Goal: Task Accomplishment & Management: Manage account settings

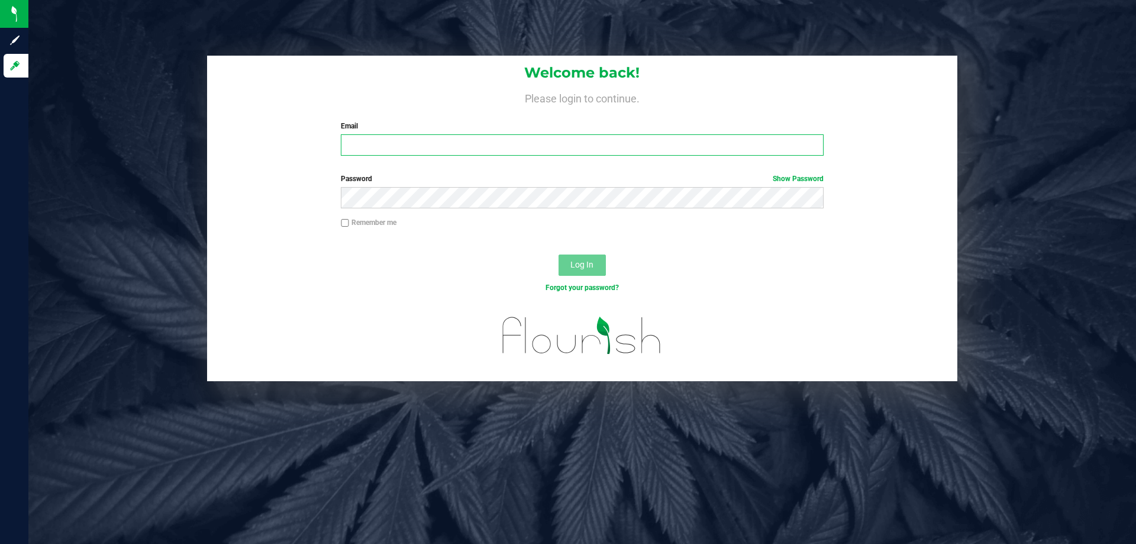
click at [488, 144] on input "Email" at bounding box center [582, 144] width 482 height 21
type input "[EMAIL_ADDRESS][DOMAIN_NAME]"
click at [558, 254] on button "Log In" at bounding box center [581, 264] width 47 height 21
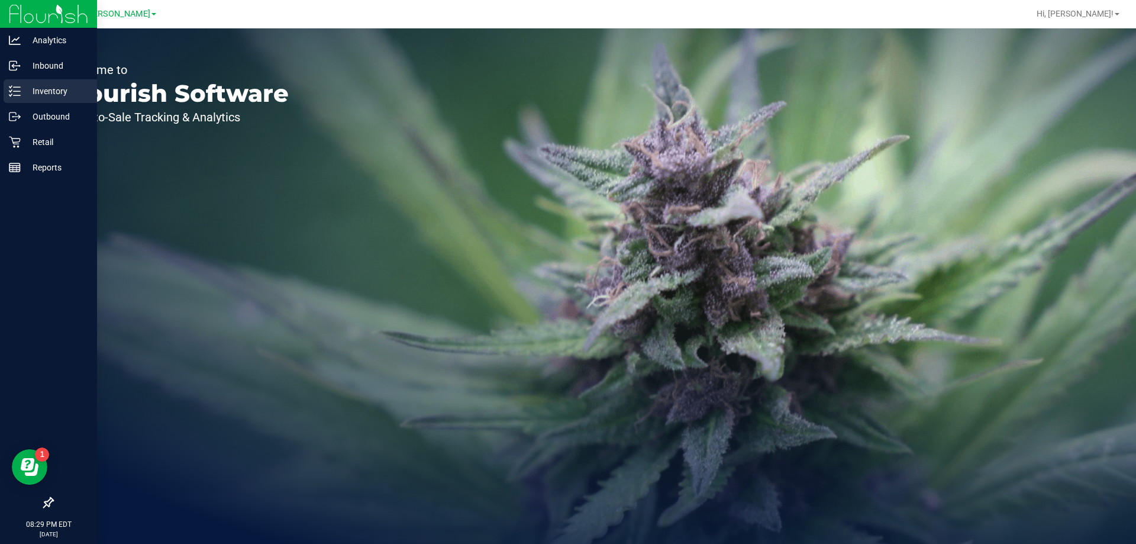
click at [63, 86] on p "Inventory" at bounding box center [56, 91] width 71 height 14
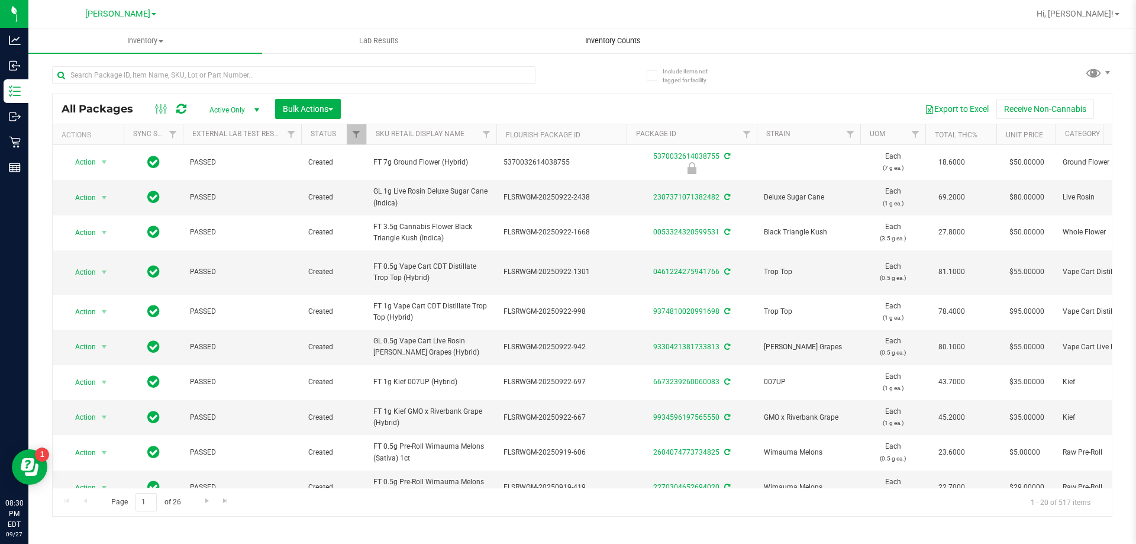
click at [608, 38] on span "Inventory Counts" at bounding box center [613, 40] width 88 height 11
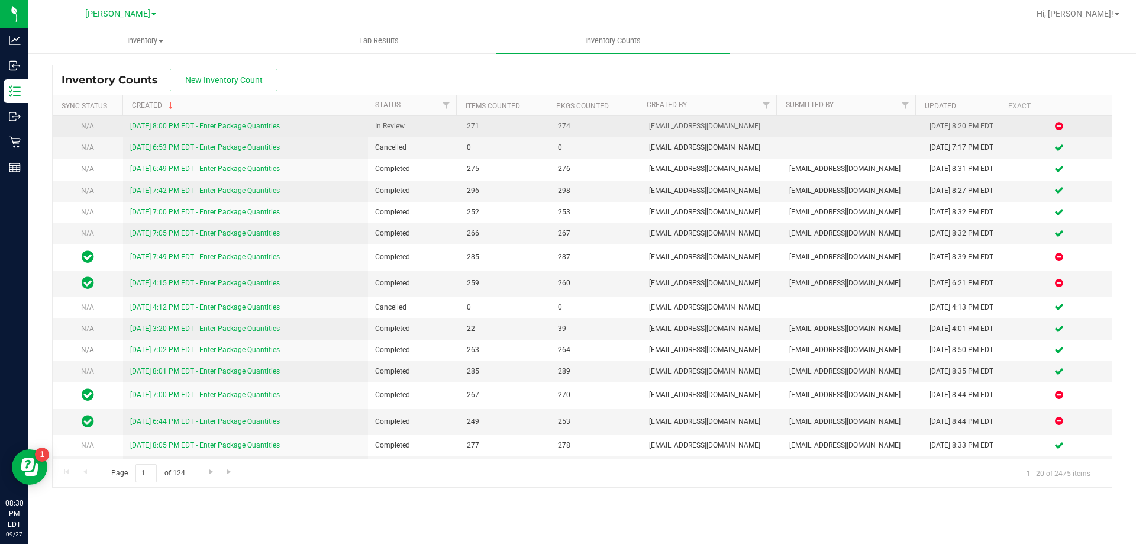
click at [249, 124] on link "[DATE] 8:00 PM EDT - Enter Package Quantities" at bounding box center [205, 126] width 150 height 8
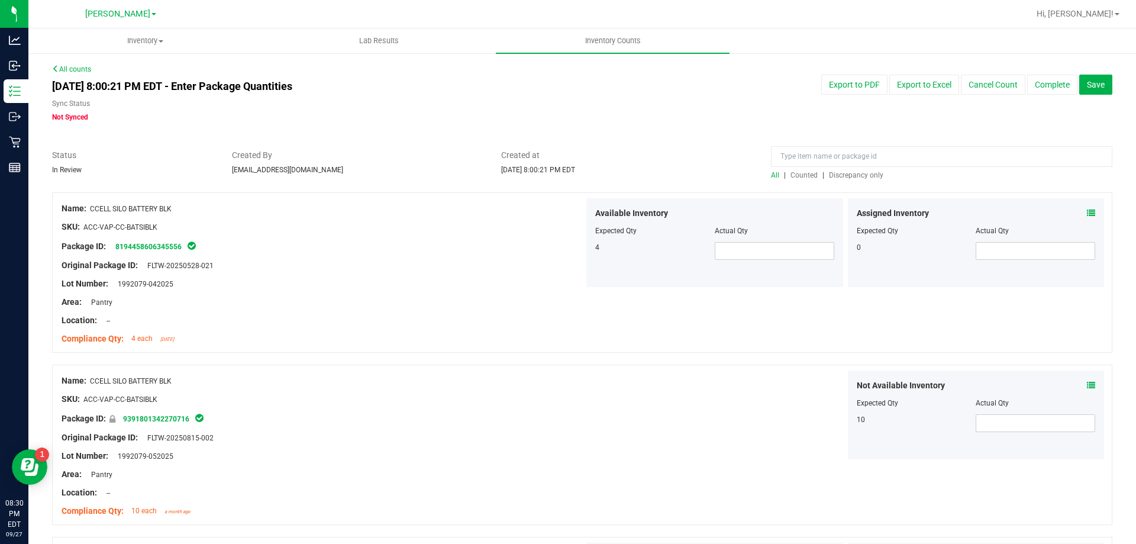
click at [874, 180] on div at bounding box center [582, 186] width 1060 height 12
click at [863, 173] on span "Discrepancy only" at bounding box center [856, 175] width 54 height 8
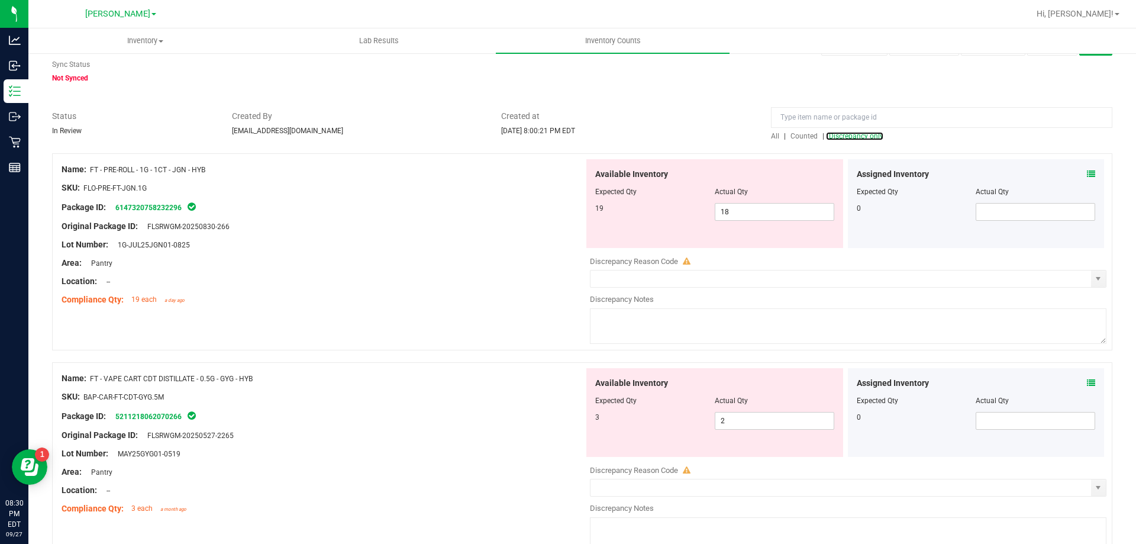
scroll to position [59, 0]
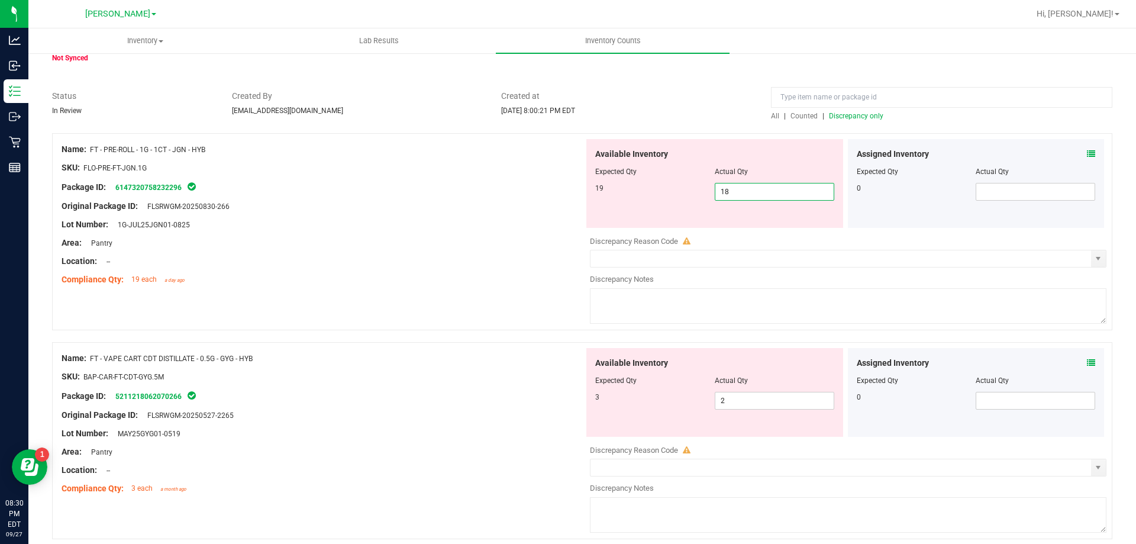
drag, startPoint x: 730, startPoint y: 194, endPoint x: 709, endPoint y: 189, distance: 21.8
click at [715, 192] on span "18 18" at bounding box center [774, 192] width 119 height 18
type input "19"
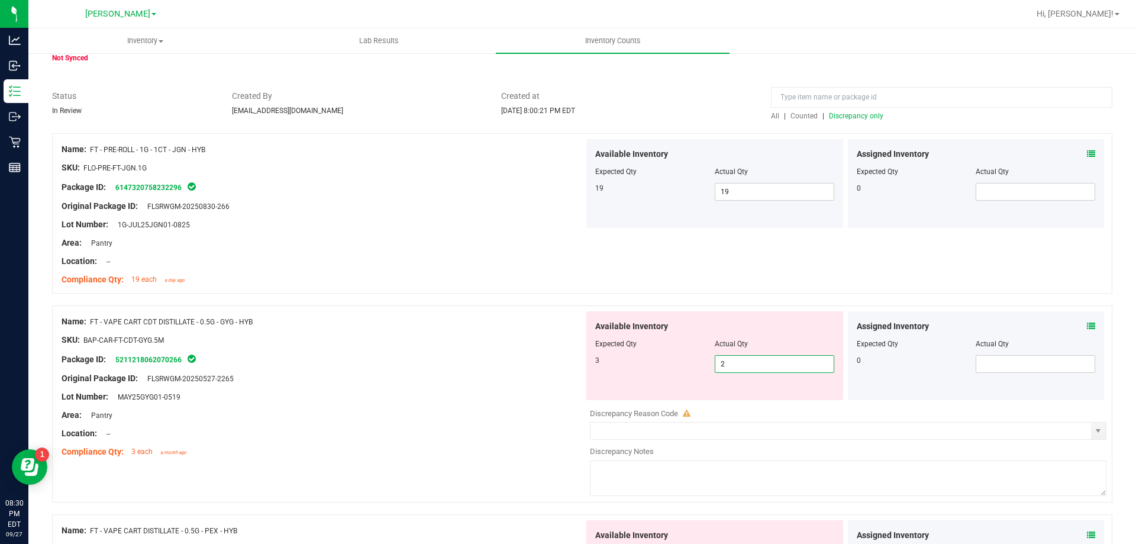
drag, startPoint x: 748, startPoint y: 363, endPoint x: 702, endPoint y: 369, distance: 46.5
click at [702, 369] on div "3 2 2" at bounding box center [714, 364] width 239 height 18
type input "3"
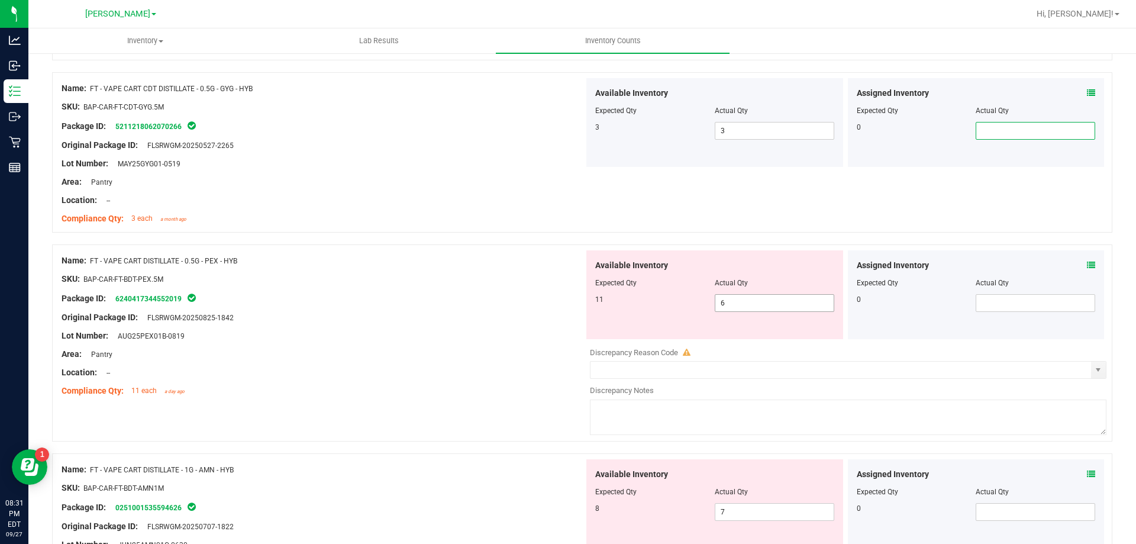
scroll to position [355, 0]
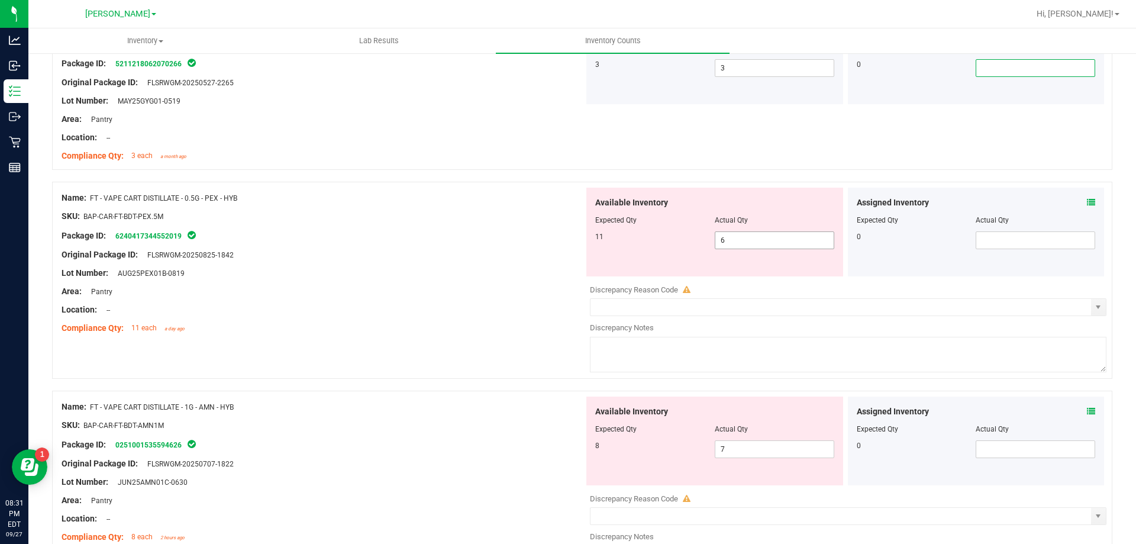
click at [525, 207] on div "Name: FT - VAPE CART DISTILLATE - 0.5G - PEX - HYB SKU: BAP-CAR-FT-BDT-PEX.5M P…" at bounding box center [582, 280] width 1060 height 197
type input "11"
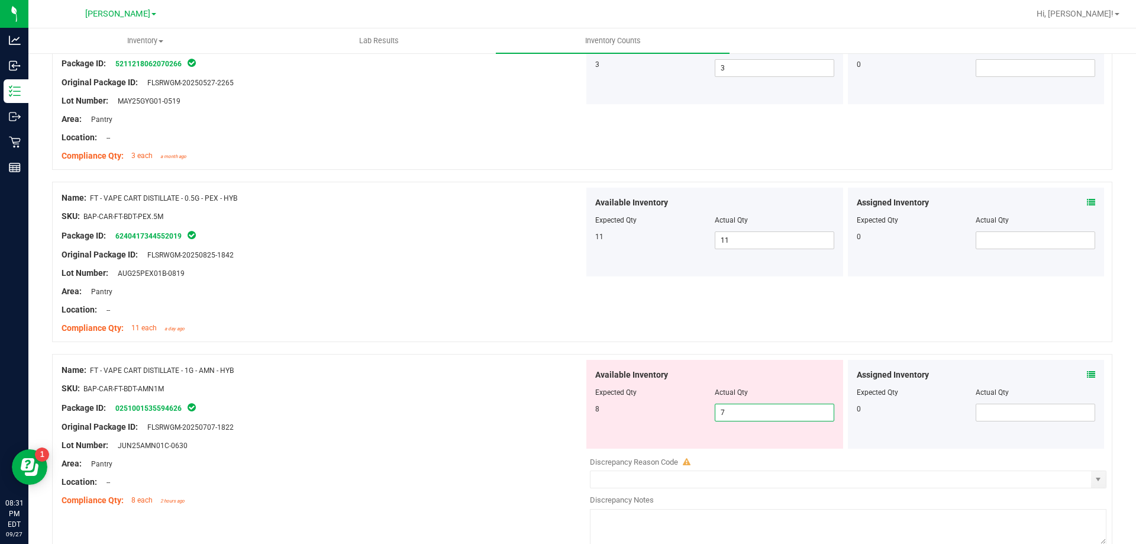
drag, startPoint x: 731, startPoint y: 419, endPoint x: 721, endPoint y: 414, distance: 10.6
click at [727, 418] on span "7 7" at bounding box center [774, 412] width 119 height 18
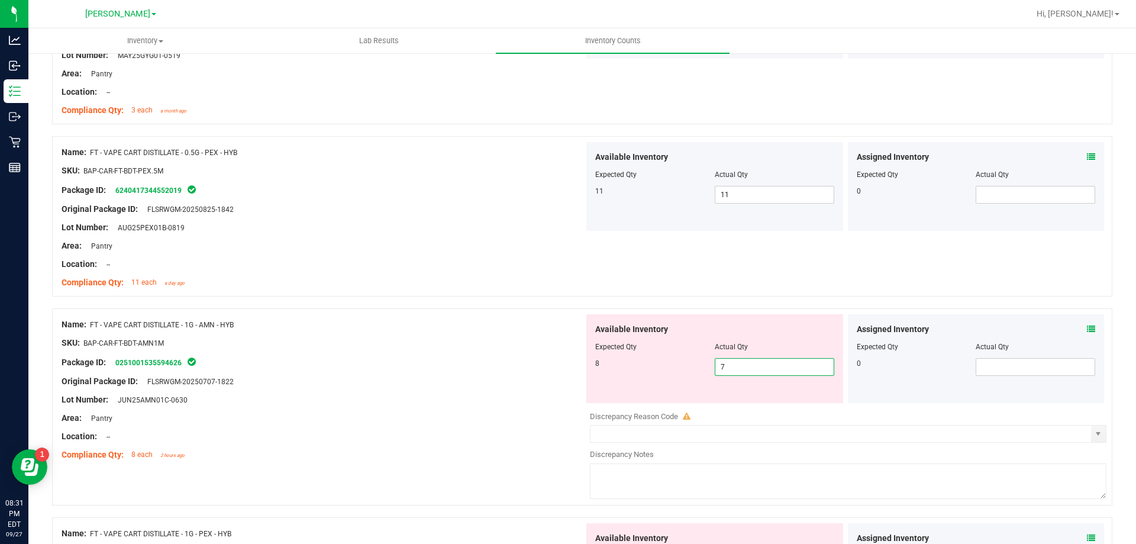
scroll to position [473, 0]
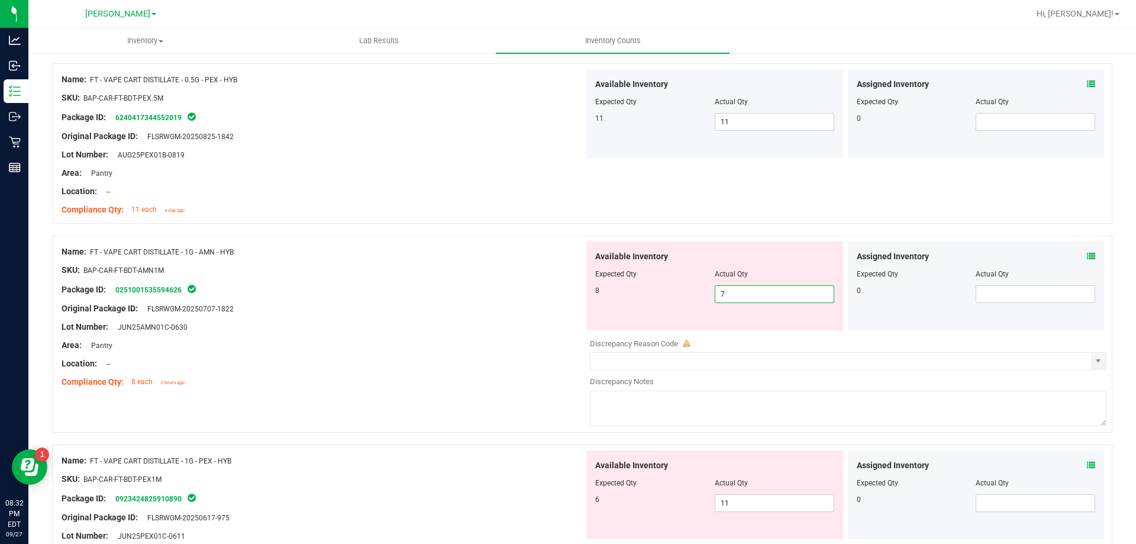
click at [1087, 257] on icon at bounding box center [1091, 256] width 8 height 8
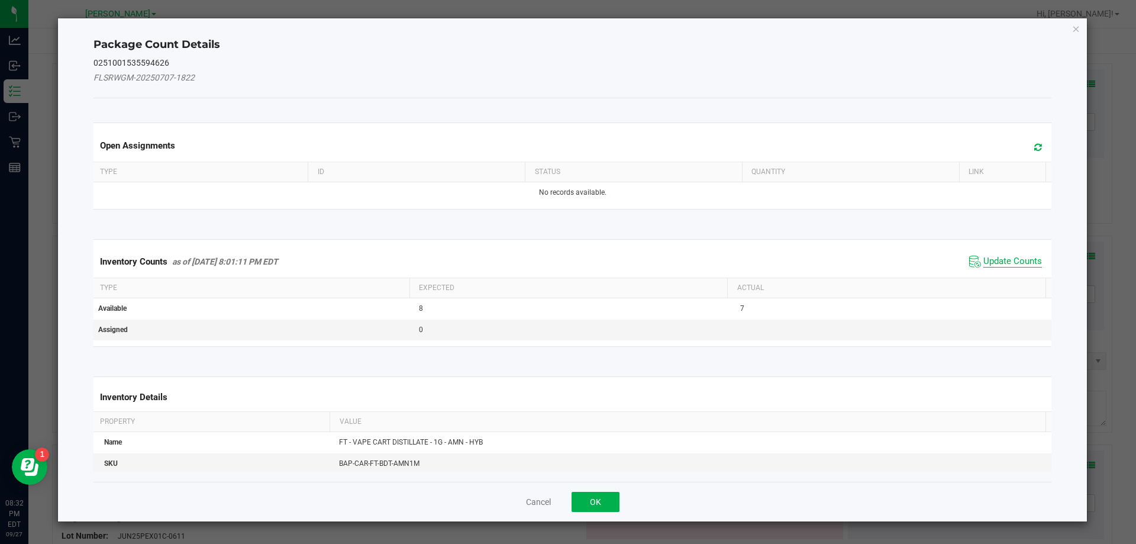
click at [1014, 259] on span "Update Counts" at bounding box center [1012, 262] width 59 height 12
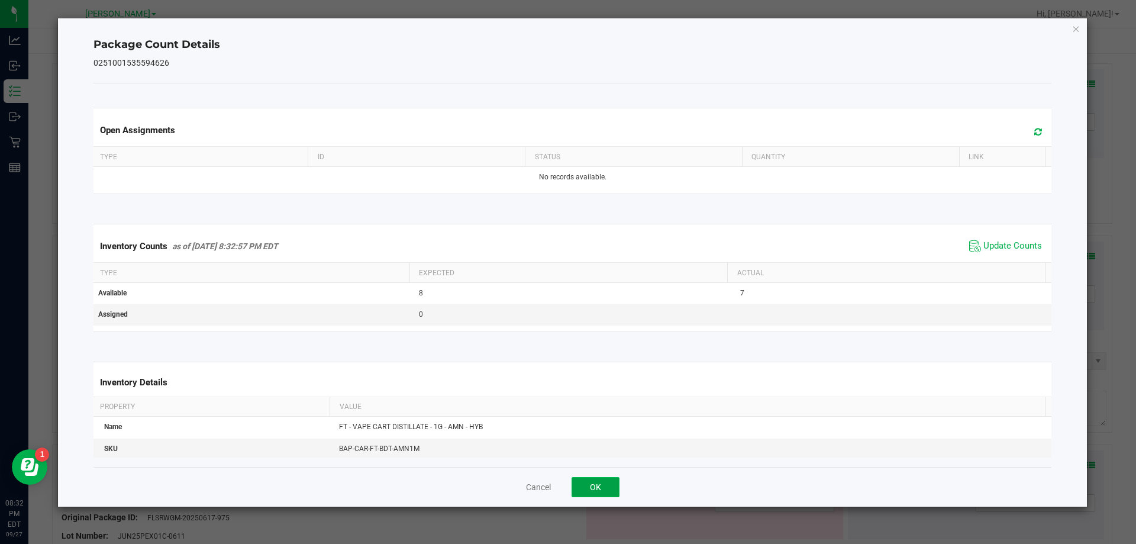
click at [584, 480] on button "OK" at bounding box center [595, 487] width 48 height 20
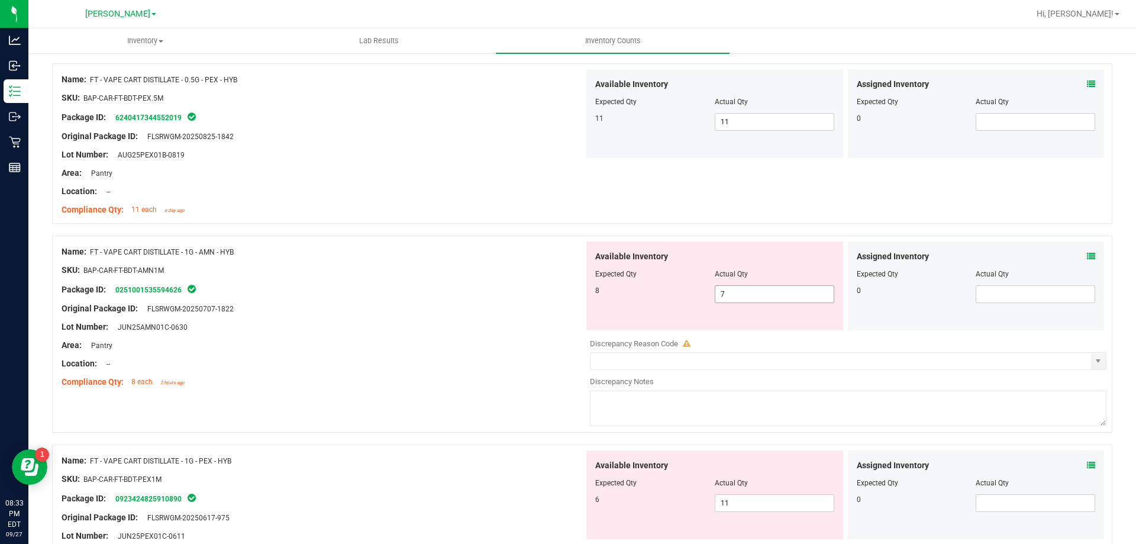
drag, startPoint x: 734, startPoint y: 291, endPoint x: 685, endPoint y: 290, distance: 48.5
click at [689, 290] on div "8 7 7" at bounding box center [714, 294] width 239 height 18
type input "8"
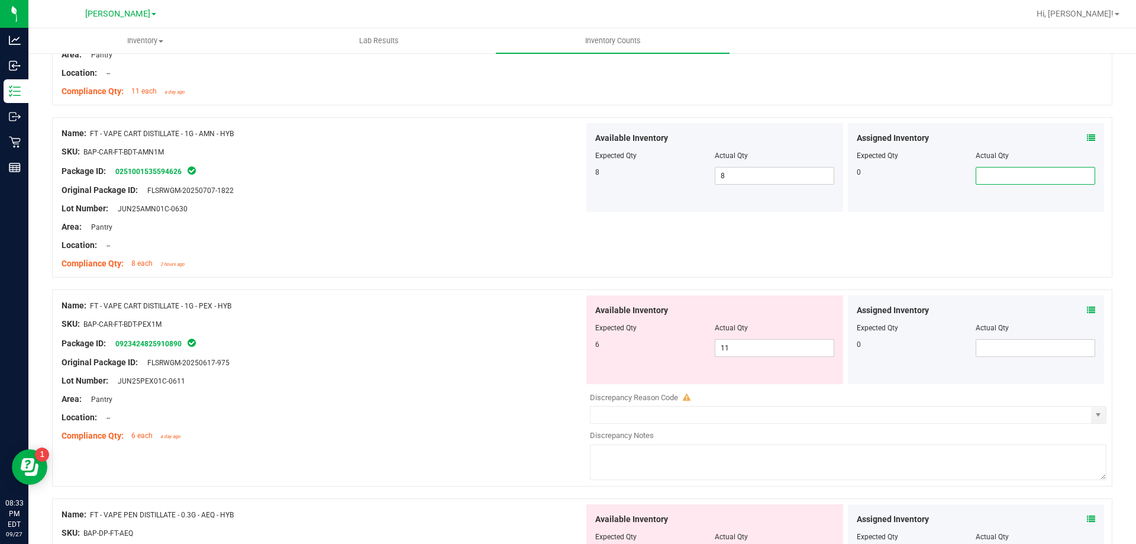
scroll to position [710, 0]
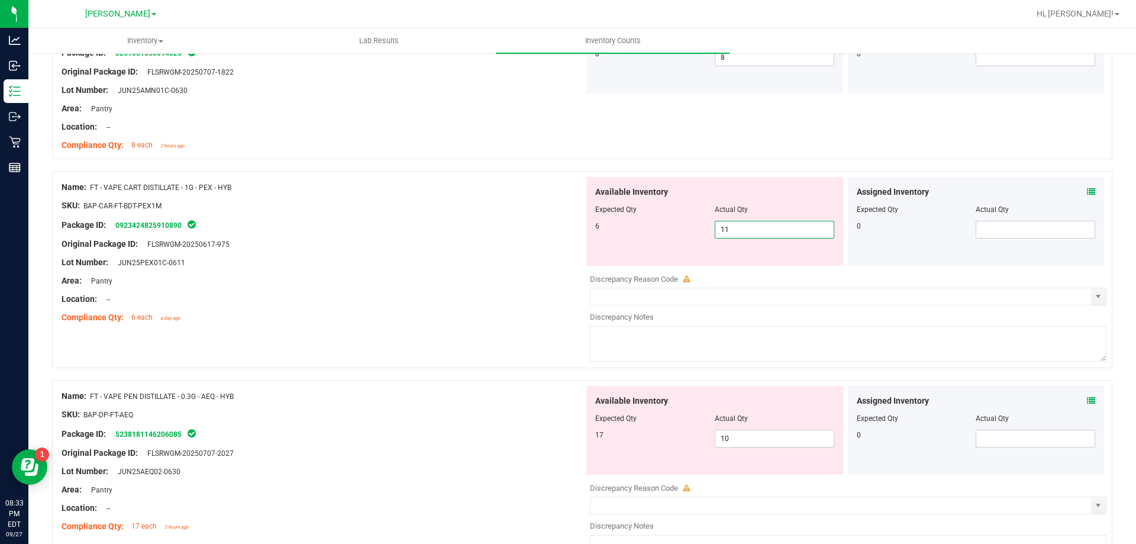
drag, startPoint x: 778, startPoint y: 231, endPoint x: 496, endPoint y: 211, distance: 282.3
click at [496, 211] on div "Name: FT - VAPE CART DISTILLATE - 1G - PEX - HYB SKU: BAP-CAR-FT-BDT-PEX1M Pack…" at bounding box center [582, 269] width 1060 height 197
type input "6"
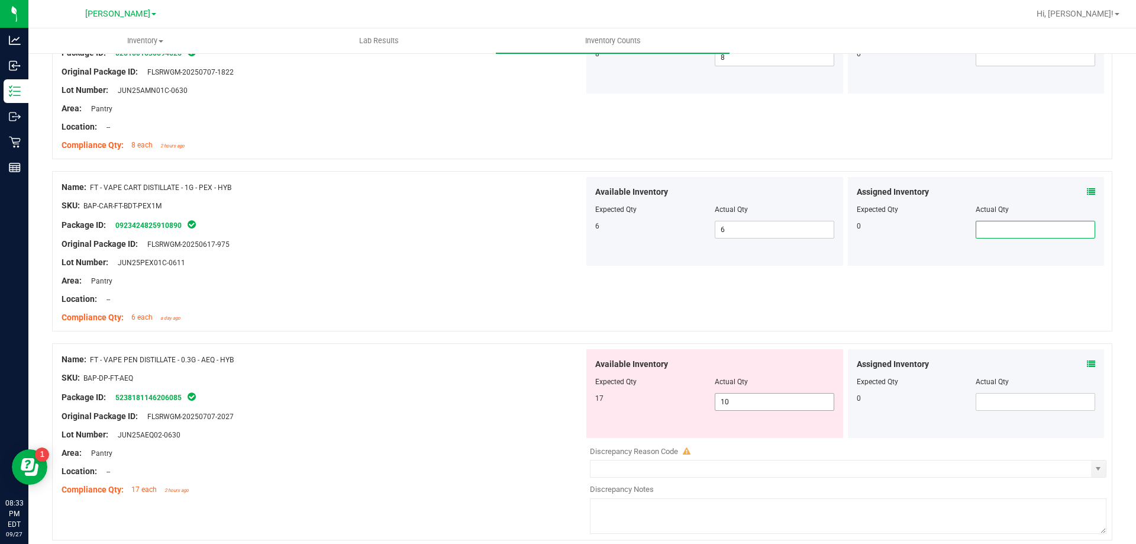
drag, startPoint x: 734, startPoint y: 402, endPoint x: 667, endPoint y: 392, distance: 68.2
click at [667, 392] on div "Available Inventory Expected Qty Actual Qty 17 10 10" at bounding box center [714, 393] width 257 height 89
type input "17"
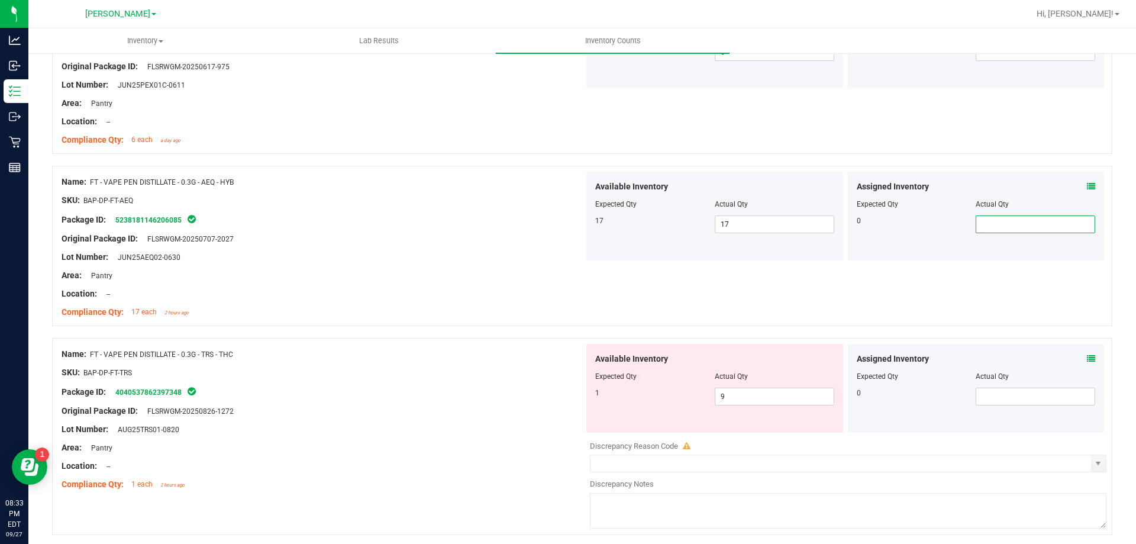
scroll to position [1065, 0]
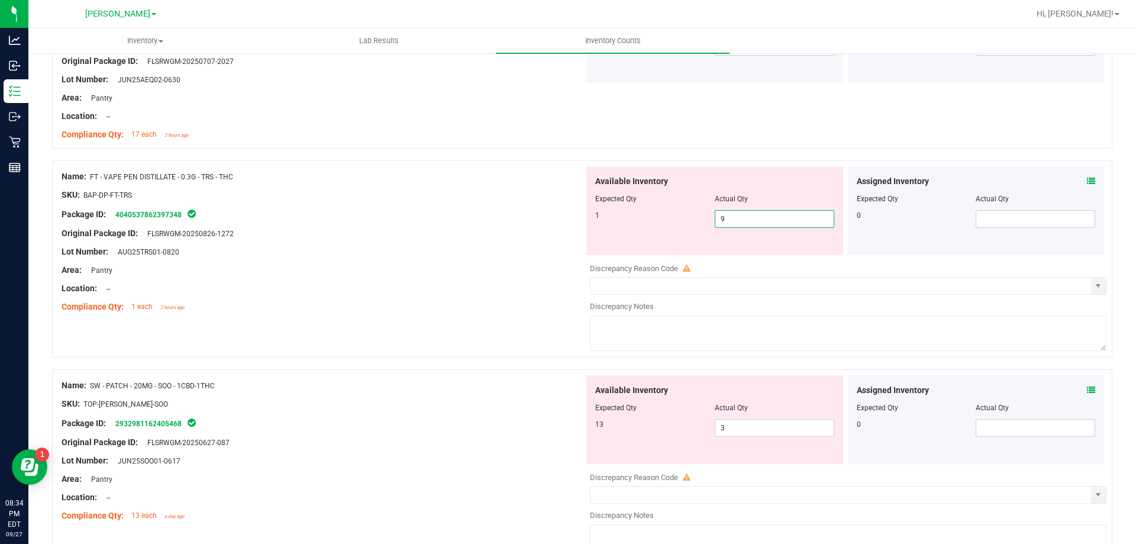
drag, startPoint x: 735, startPoint y: 219, endPoint x: 667, endPoint y: 220, distance: 68.6
click at [667, 220] on div "1 9 9" at bounding box center [714, 219] width 239 height 18
type input "1"
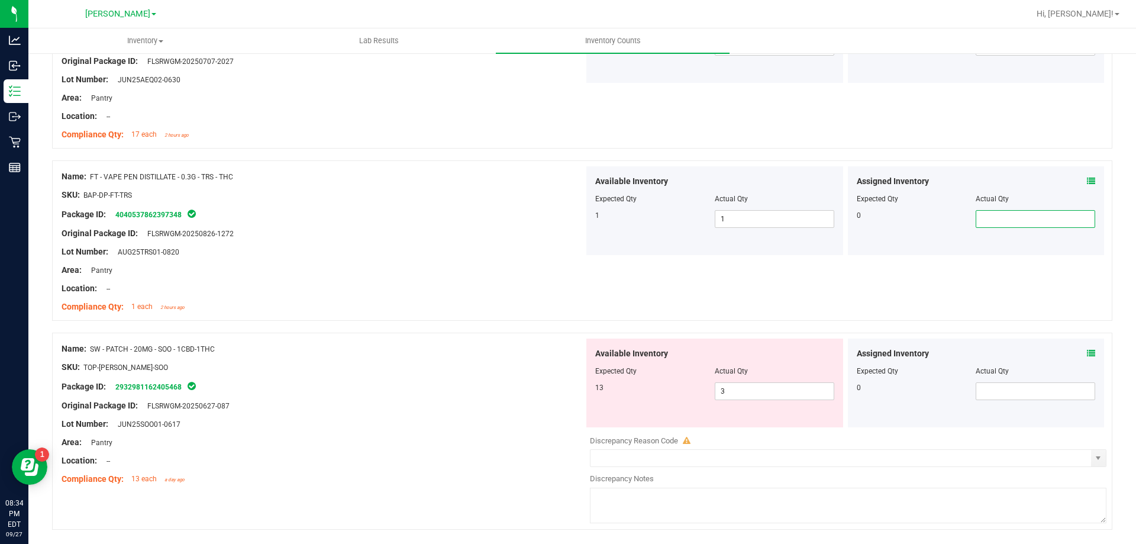
scroll to position [1103, 0]
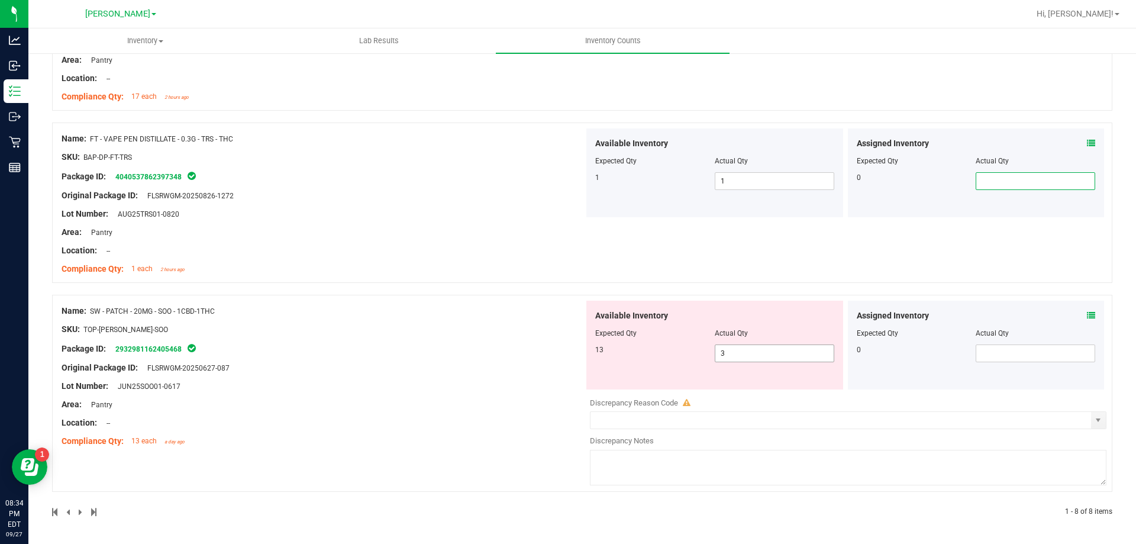
click at [668, 361] on div "13 3 3" at bounding box center [714, 353] width 239 height 18
drag, startPoint x: 737, startPoint y: 354, endPoint x: 706, endPoint y: 352, distance: 30.9
click at [716, 352] on span "3 3" at bounding box center [774, 353] width 119 height 18
type input "13"
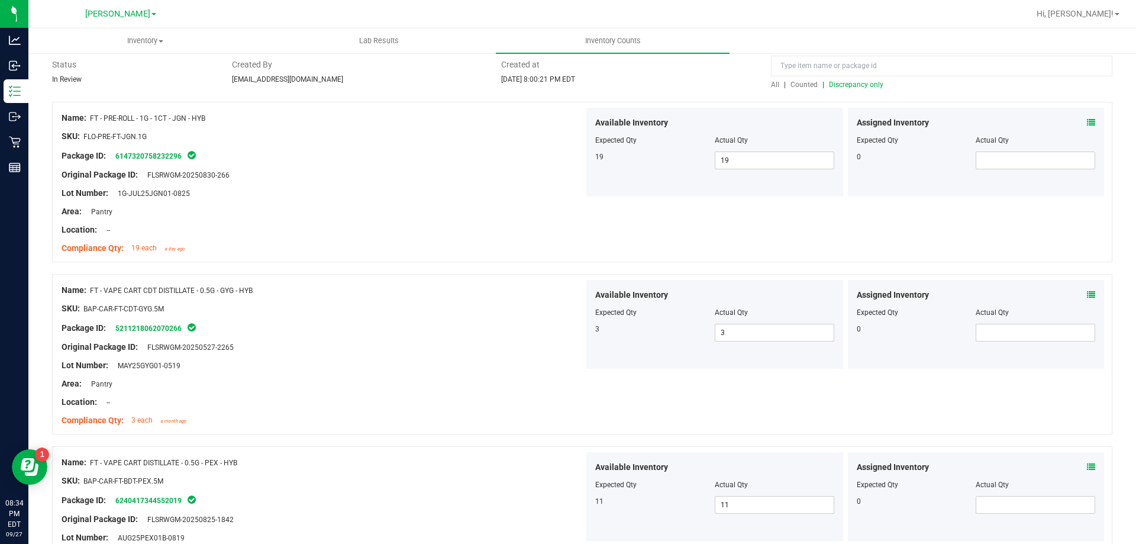
scroll to position [0, 0]
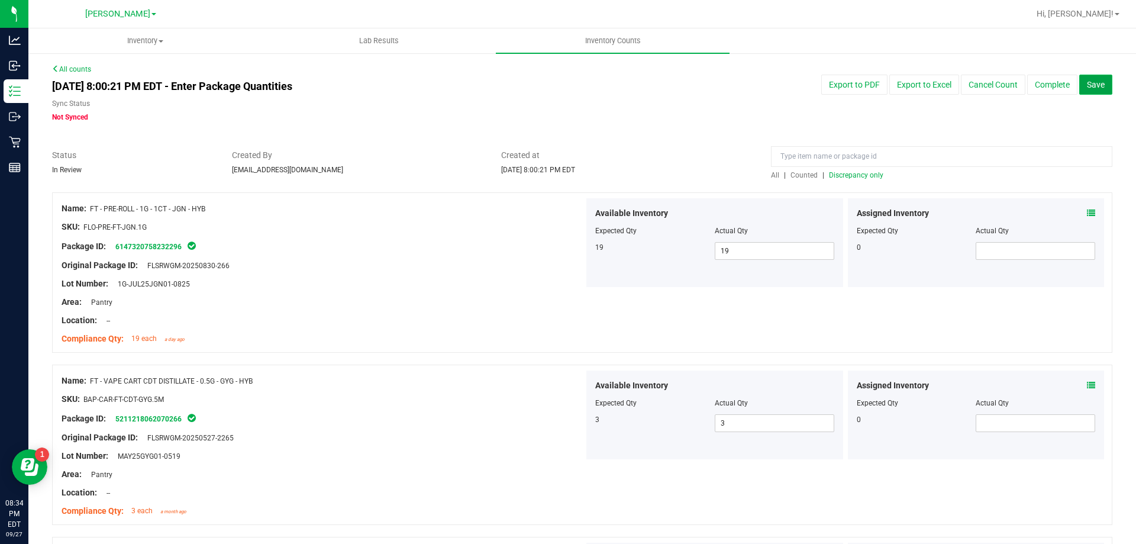
click at [1087, 82] on span "Save" at bounding box center [1096, 84] width 18 height 9
